Goal: Complete application form: Complete application form

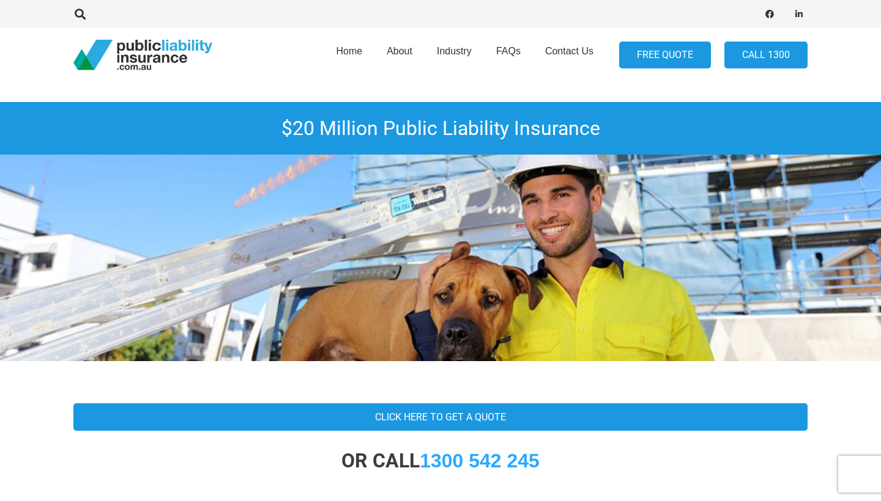
click at [654, 54] on link "FREE QUOTE" at bounding box center [665, 56] width 92 height 28
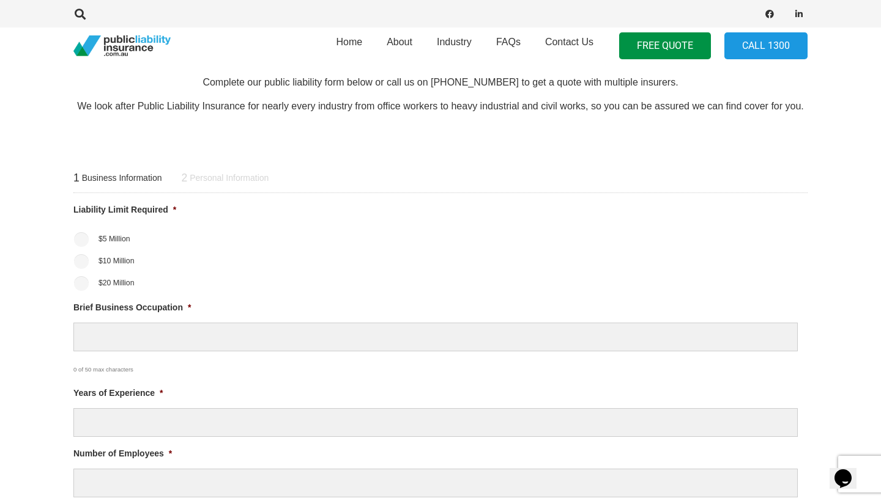
scroll to position [377, 1]
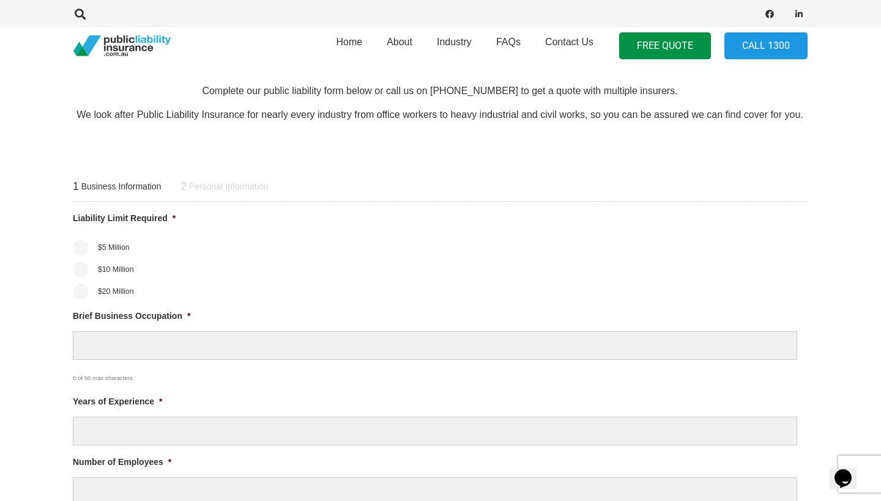
click at [76, 297] on input "$20 Million" at bounding box center [80, 292] width 15 height 15
radio input "true"
click at [111, 363] on div "0 of 50 max characters" at bounding box center [406, 374] width 666 height 23
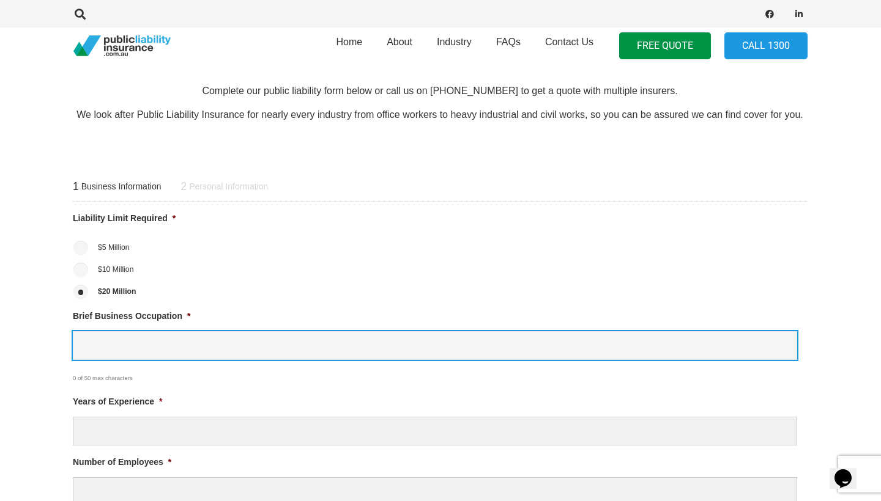
click at [114, 341] on input "Brief Business Occupation *" at bounding box center [435, 345] width 724 height 29
type input "Dance teacher"
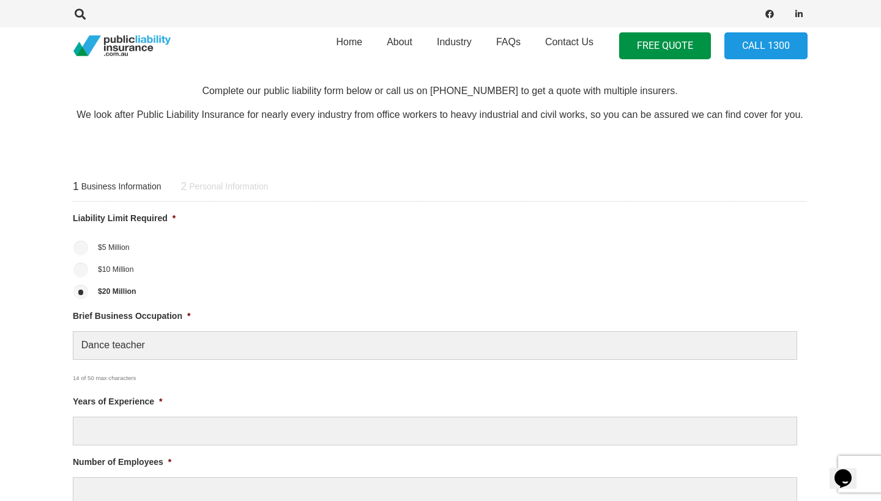
click at [101, 412] on li "Years of Experience *" at bounding box center [440, 420] width 734 height 51
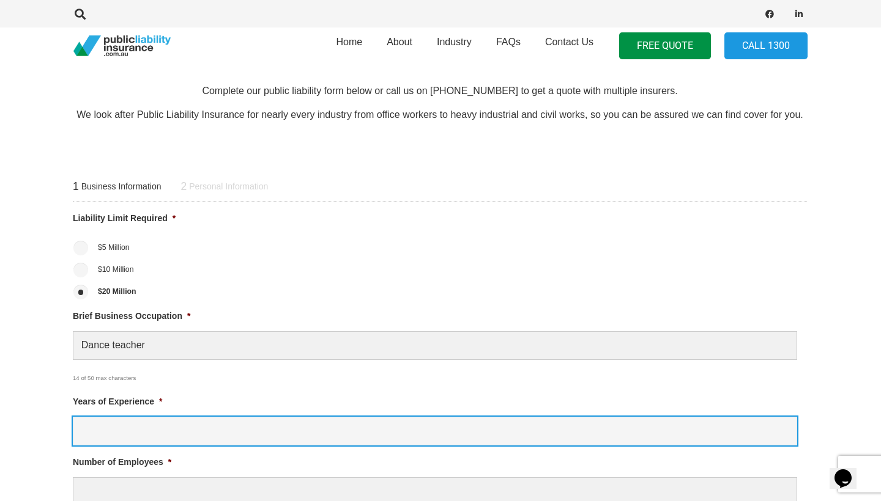
click at [101, 419] on input "Years of Experience *" at bounding box center [435, 431] width 724 height 29
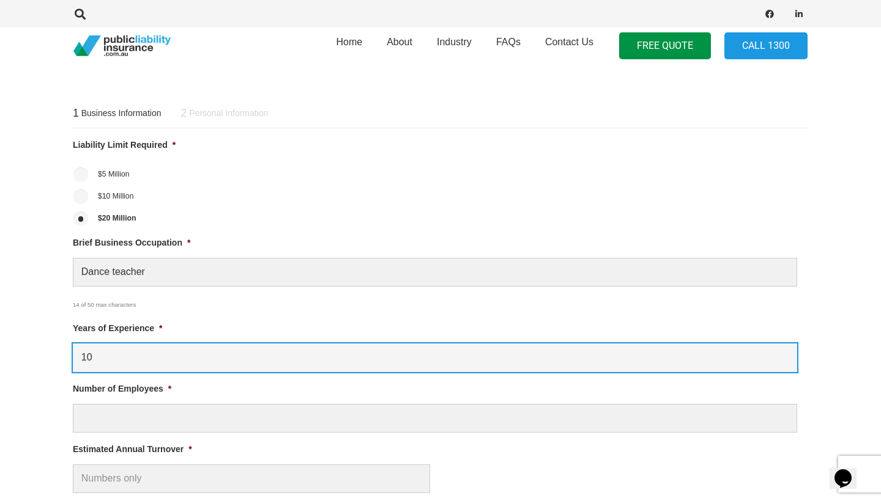
scroll to position [451, 1]
type input "10"
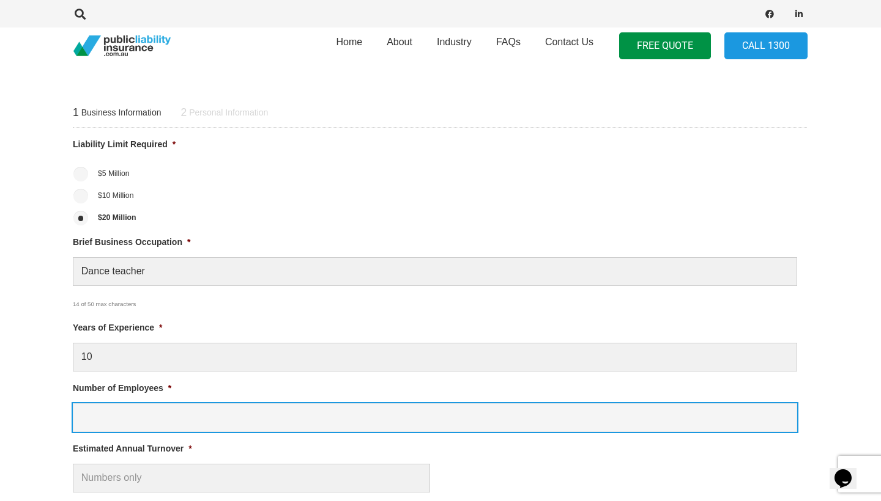
click at [133, 424] on input "Number of Employees *" at bounding box center [435, 418] width 724 height 29
type input "1"
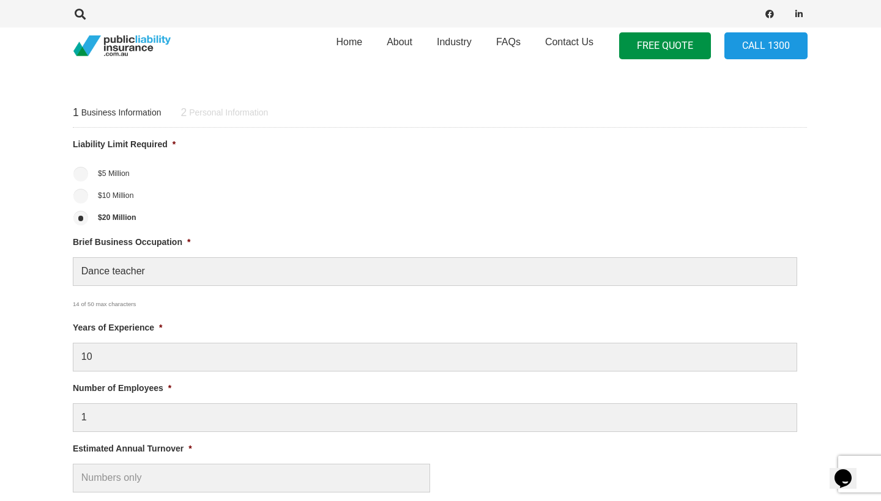
click at [132, 495] on ul "Liability Limit Required * $5 Million $10 Million $20 Million Brief Business Oc…" at bounding box center [440, 410] width 734 height 545
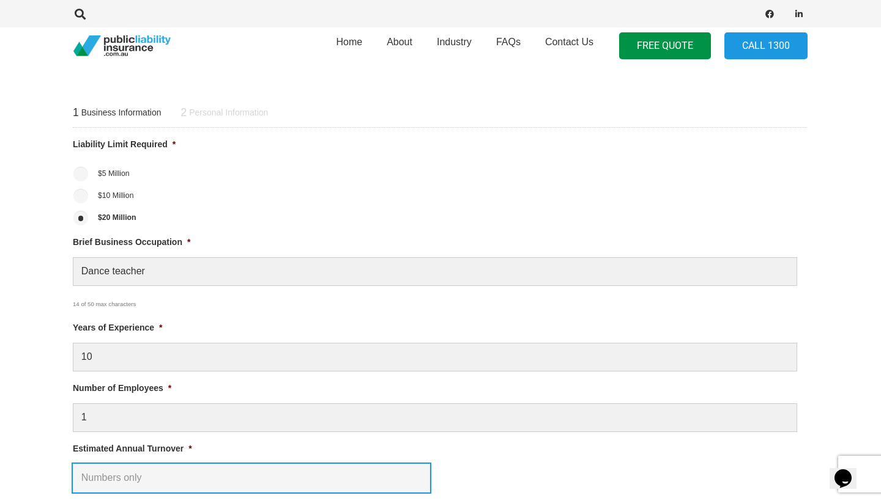
click at [139, 487] on input "Estimated Annual Turnover *" at bounding box center [251, 478] width 357 height 29
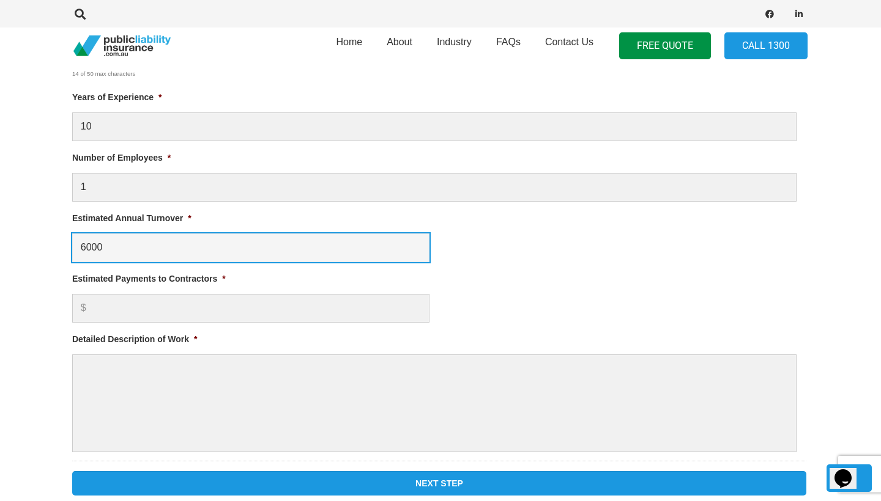
scroll to position [698, 1]
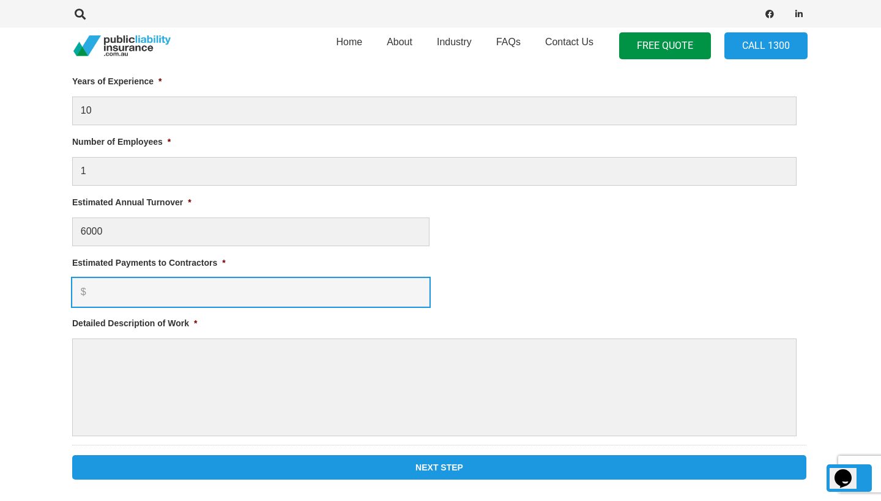
type input "$ 6,000.00"
click at [149, 297] on input "Estimated Payments to Contractors *" at bounding box center [250, 292] width 357 height 29
type input "0"
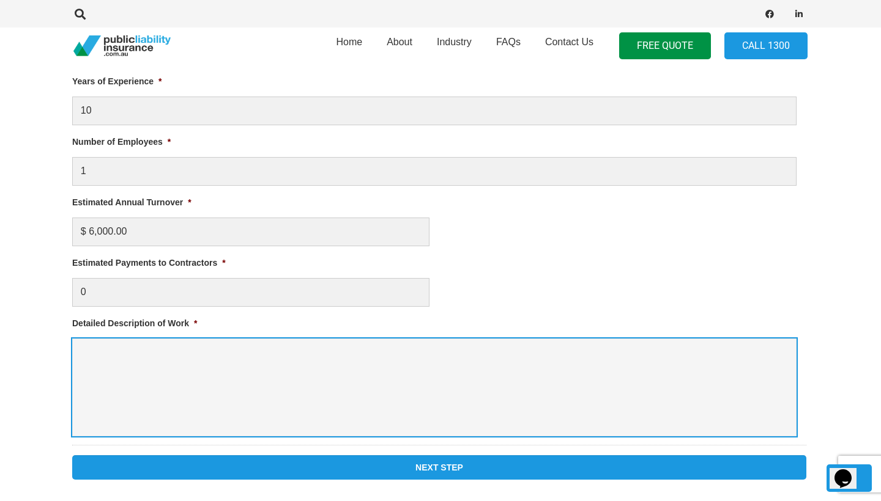
click at [114, 341] on textarea "Detailed Description of Work *" at bounding box center [434, 388] width 724 height 98
type textarea "Teaching dance in a studio"
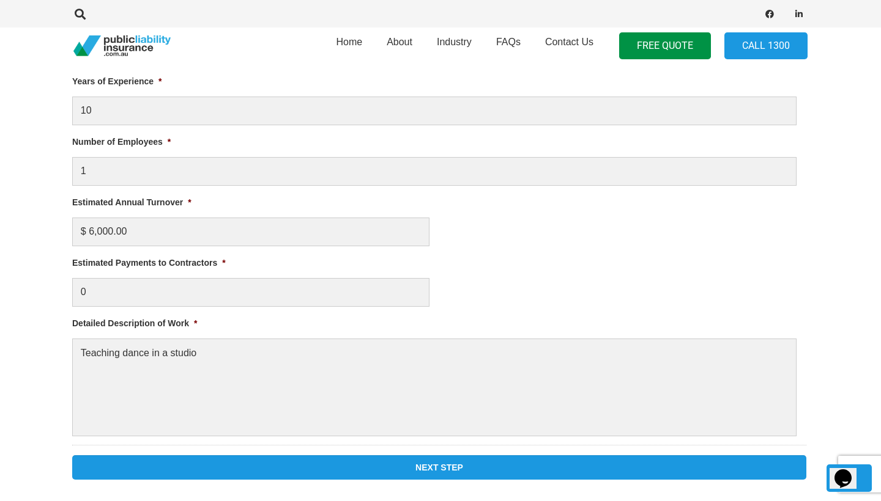
click at [233, 464] on input "Next Step" at bounding box center [439, 468] width 734 height 24
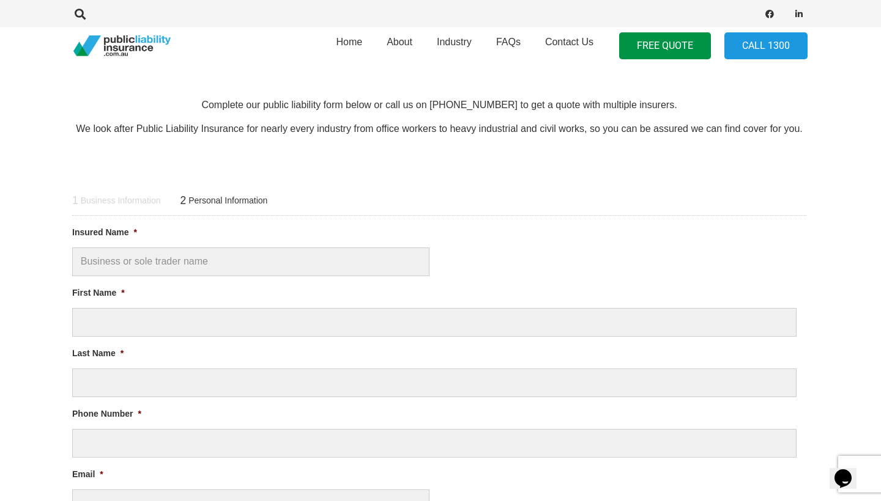
scroll to position [340, 1]
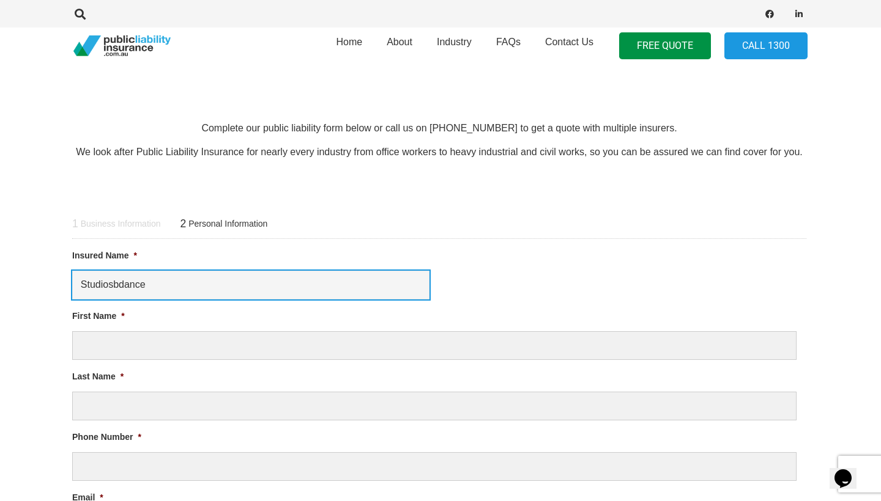
type input "Studiosbdance"
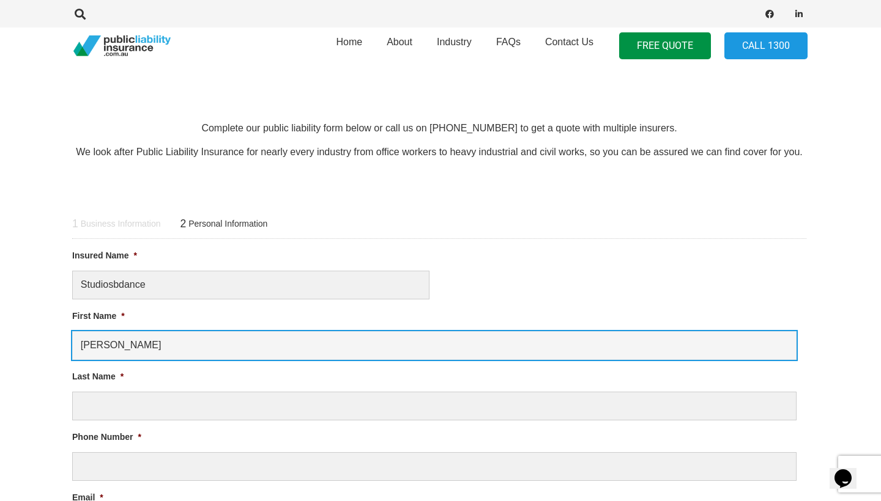
type input "[PERSON_NAME]"
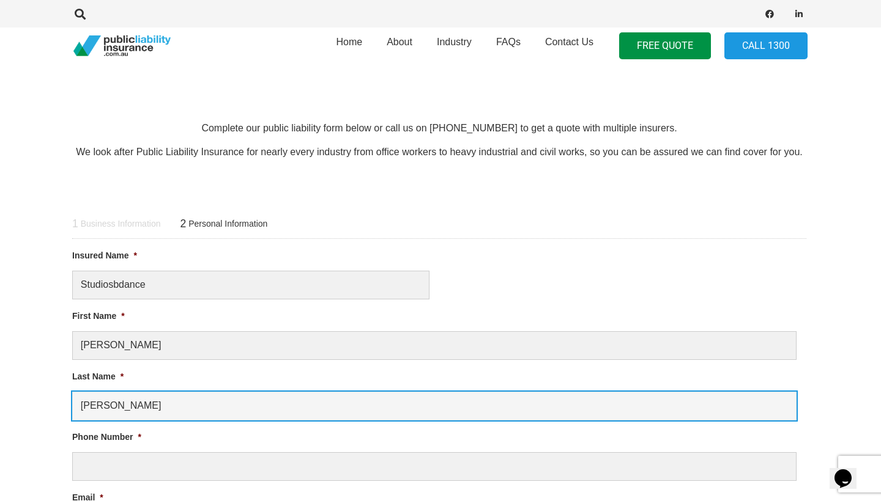
type input "[PERSON_NAME]"
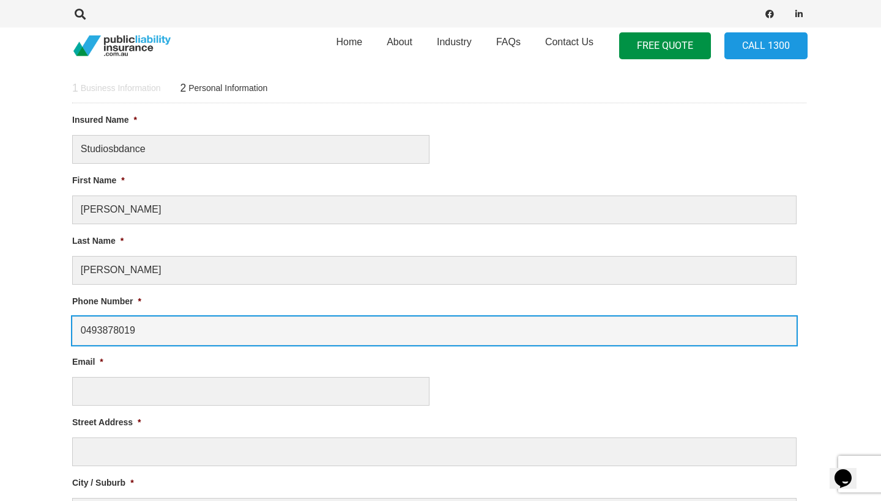
scroll to position [477, 1]
type input "0493878019"
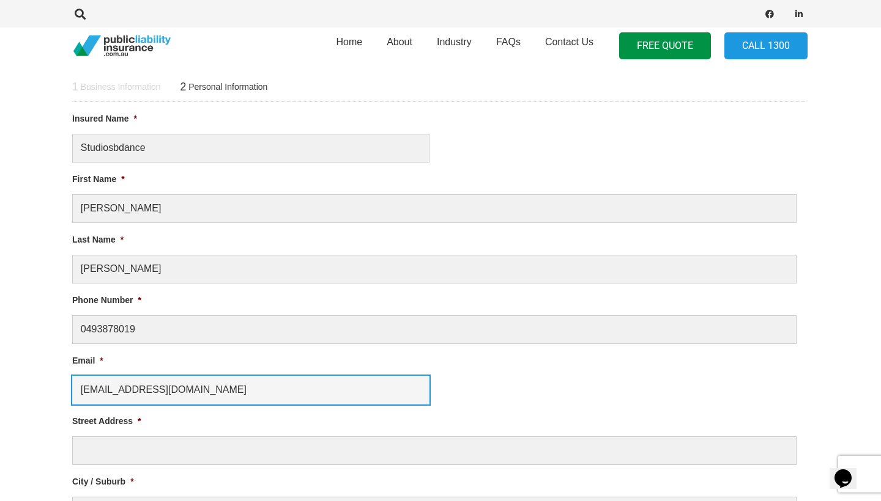
type input "[EMAIL_ADDRESS][DOMAIN_NAME]"
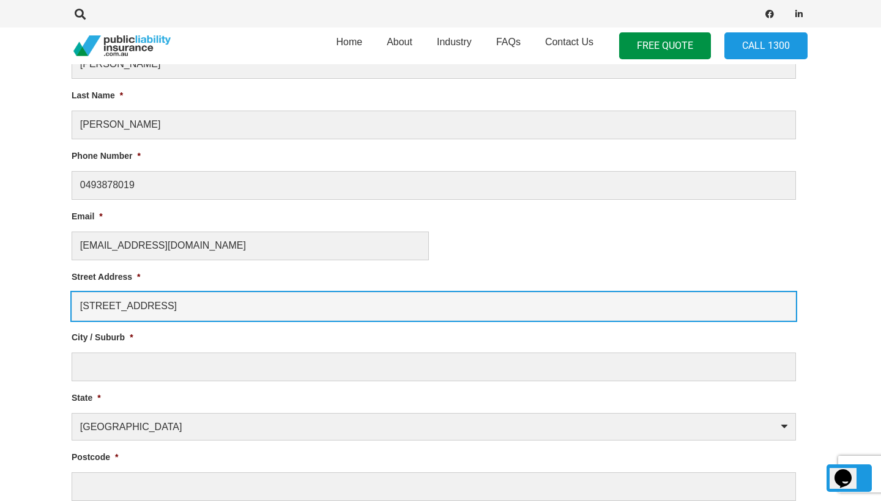
scroll to position [622, 2]
type input "[STREET_ADDRESS]"
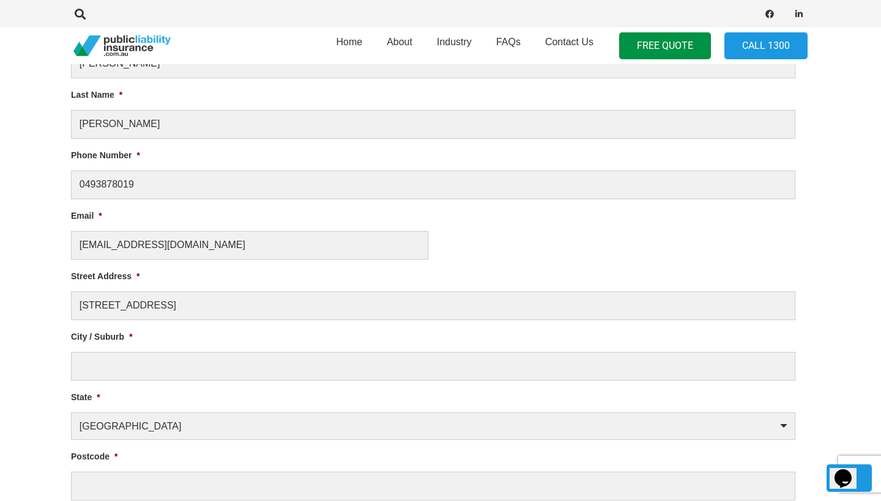
click at [97, 345] on li "City / Suburb *" at bounding box center [438, 355] width 734 height 51
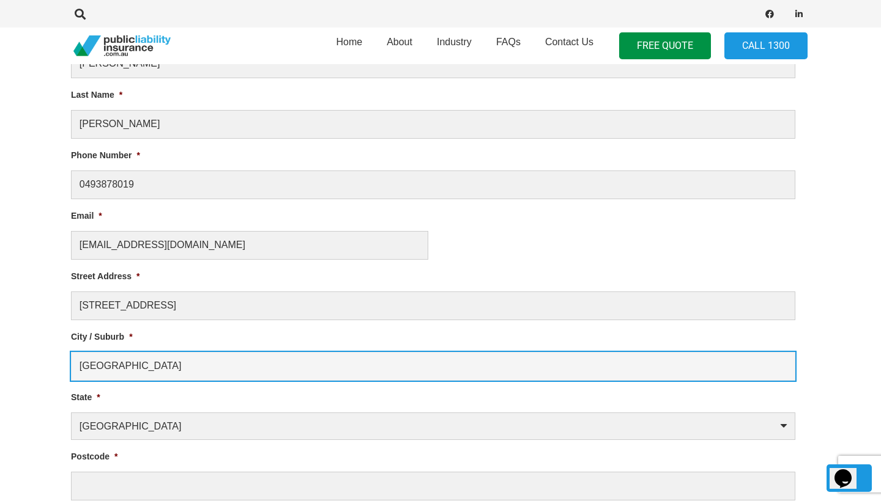
type input "[GEOGRAPHIC_DATA]"
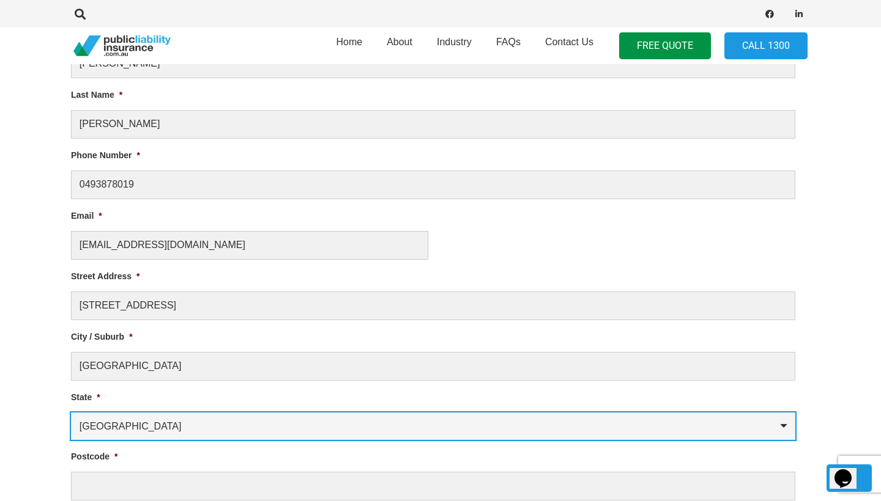
select select "[GEOGRAPHIC_DATA]"
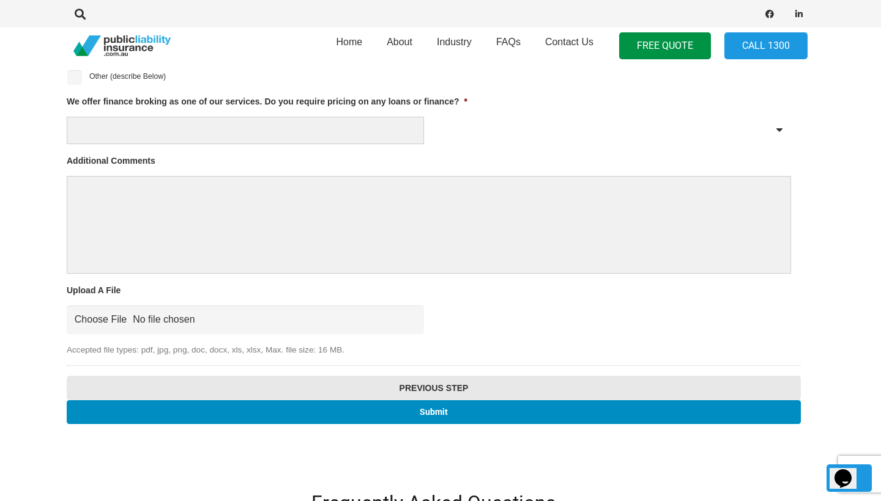
scroll to position [1230, 7]
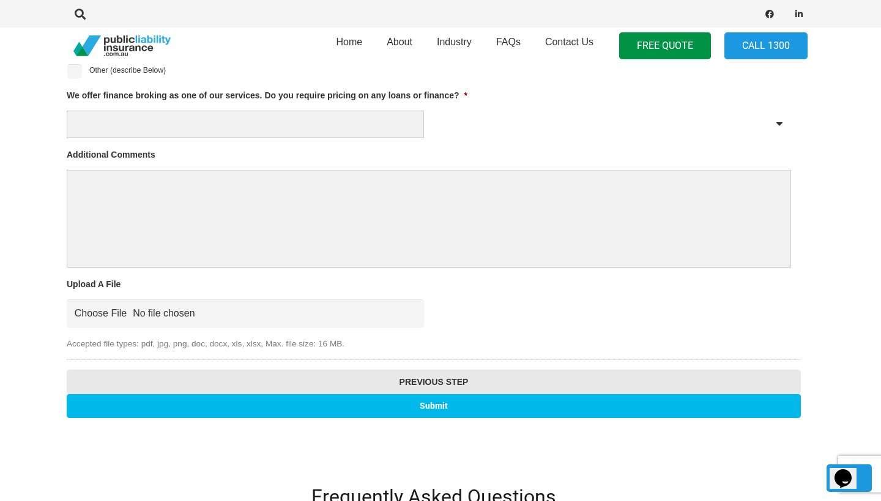
type input "2022"
click at [184, 401] on input "Submit" at bounding box center [434, 406] width 734 height 24
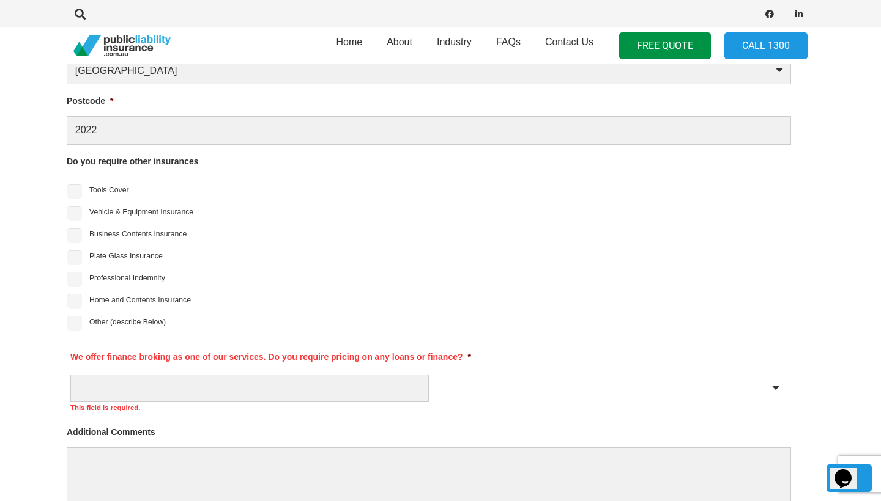
scroll to position [1032, 7]
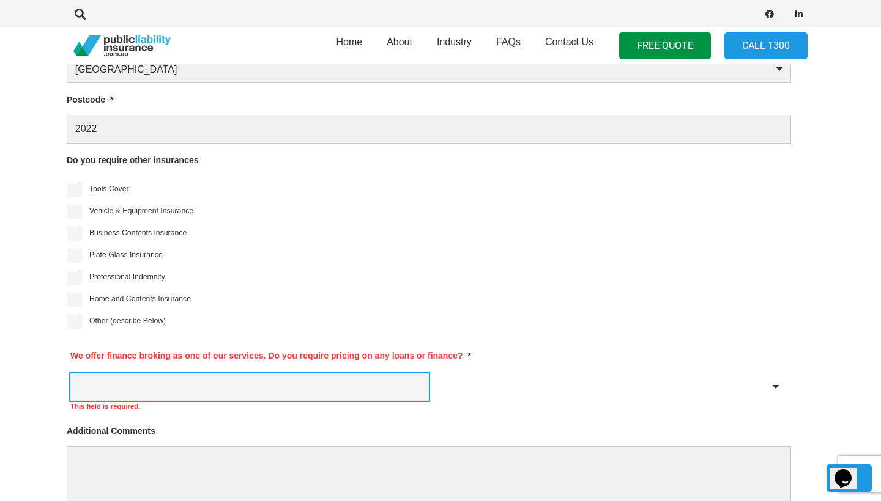
select select "No"
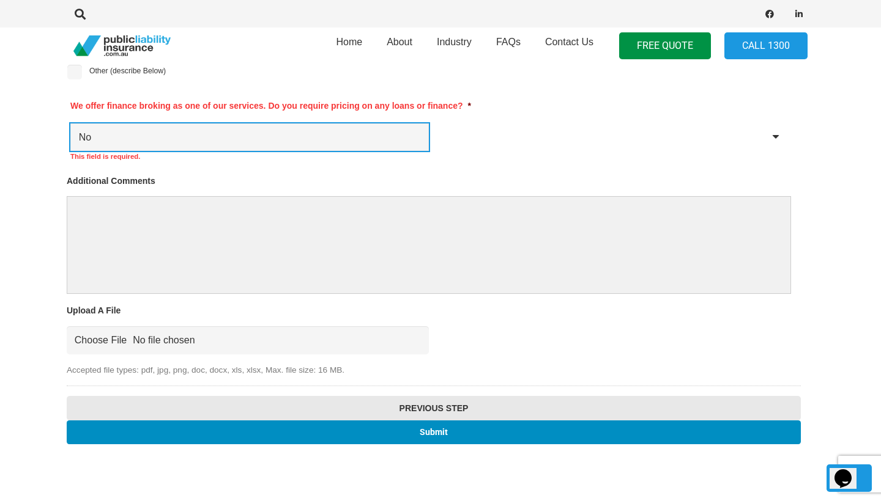
scroll to position [1304, 7]
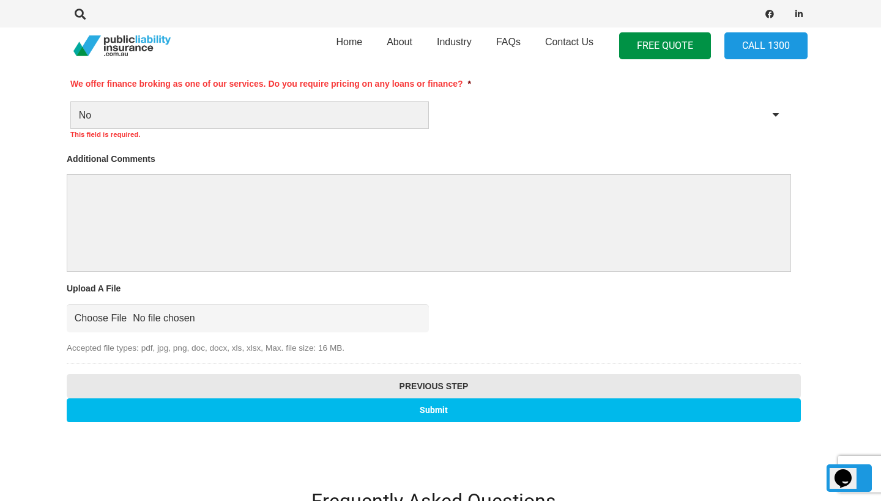
click at [183, 399] on input "Submit" at bounding box center [434, 411] width 734 height 24
click at [232, 412] on input "Submit" at bounding box center [434, 411] width 734 height 24
